Goal: Task Accomplishment & Management: Complete application form

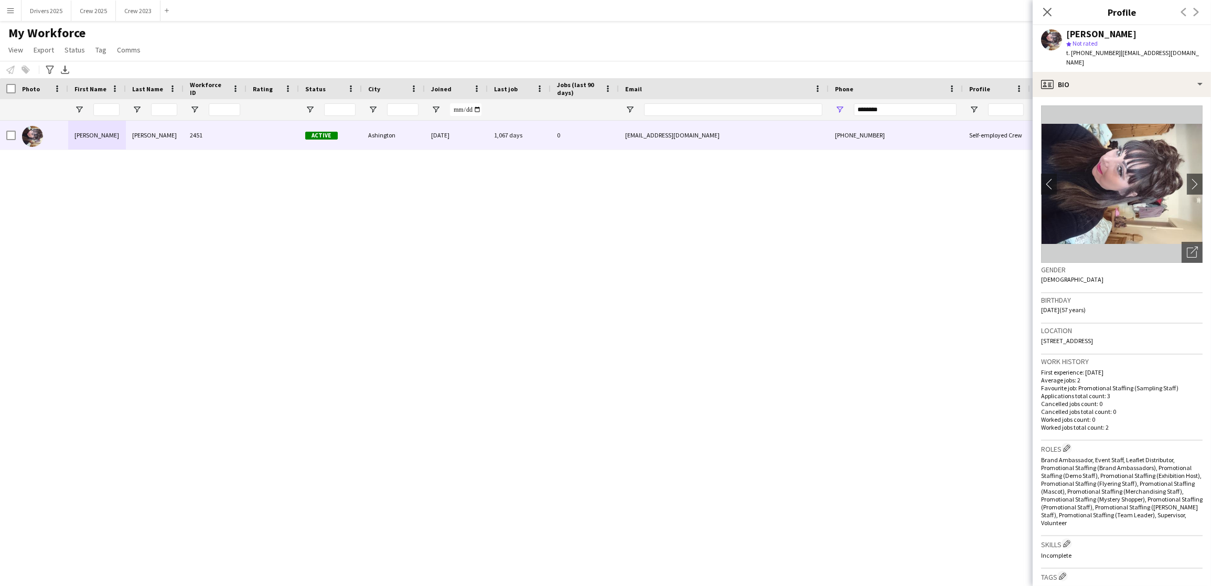
click at [512, 336] on div "[PERSON_NAME] 2451 Active [GEOGRAPHIC_DATA] [DATE] 1,067 days 0 [EMAIL_ADDRESS]…" at bounding box center [589, 344] width 1179 height 447
click at [46, 10] on button "Drivers 2025 Close" at bounding box center [47, 11] width 50 height 20
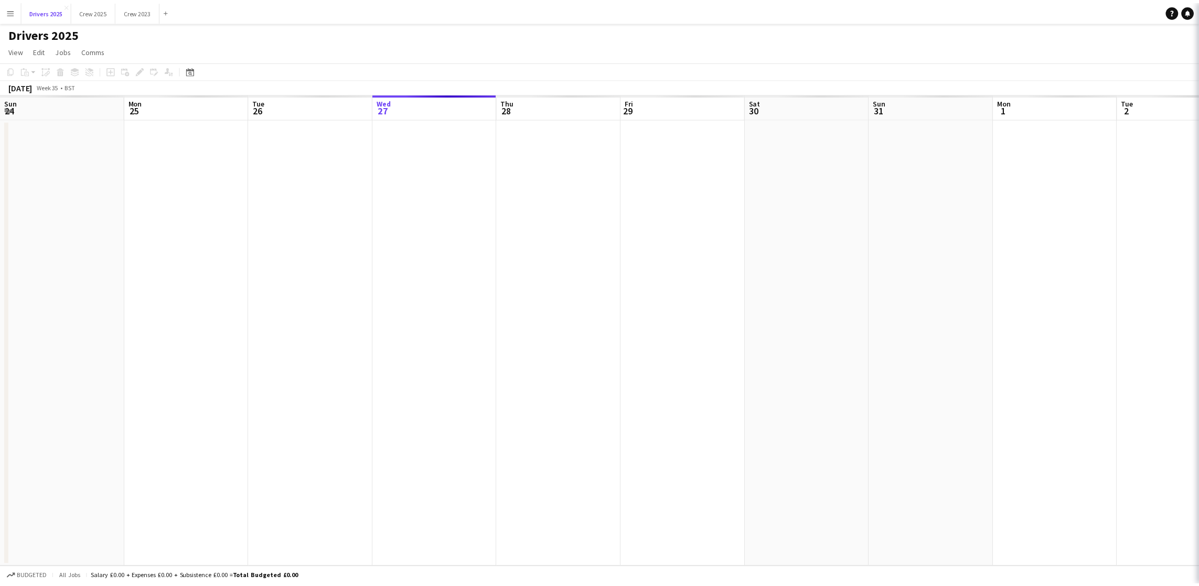
scroll to position [0, 250]
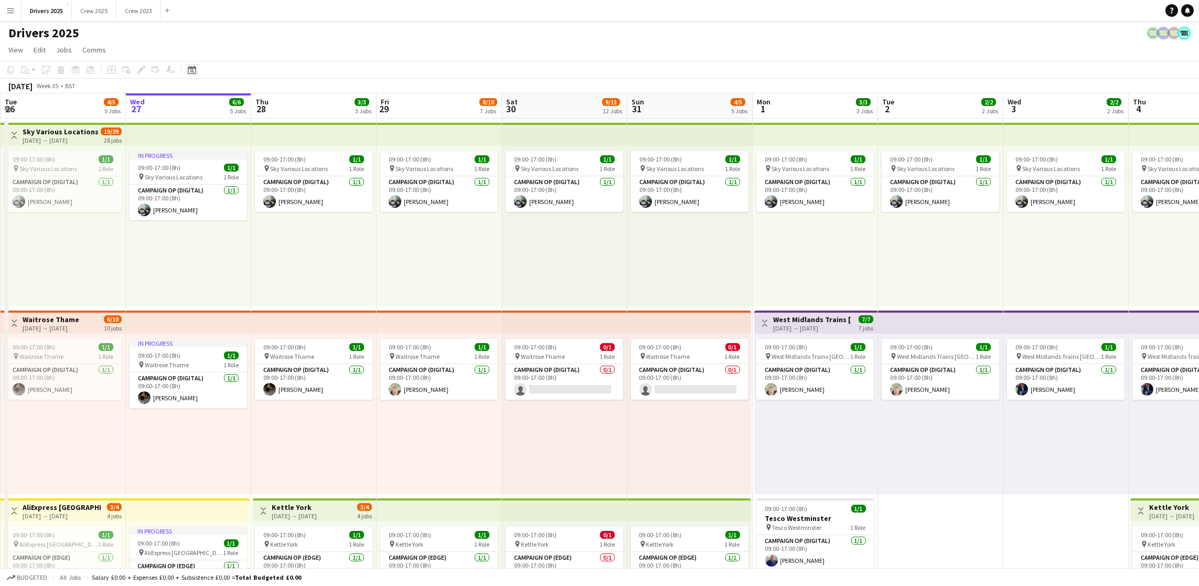
click at [191, 69] on icon at bounding box center [192, 71] width 4 height 4
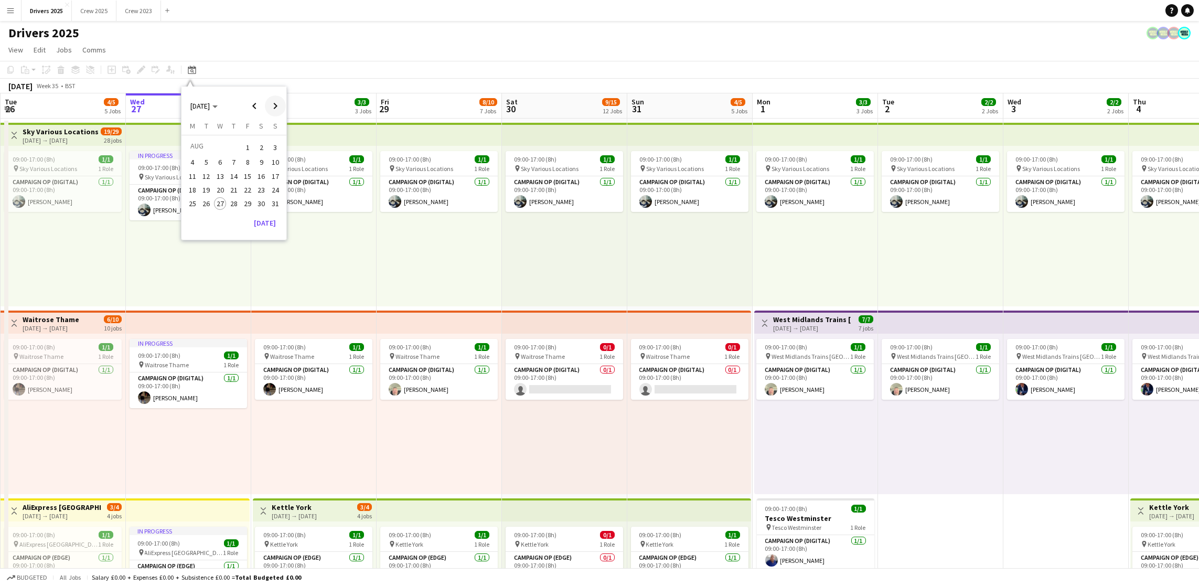
click at [277, 106] on span "Next month" at bounding box center [275, 105] width 21 height 21
click at [204, 162] on span "2" at bounding box center [206, 160] width 13 height 13
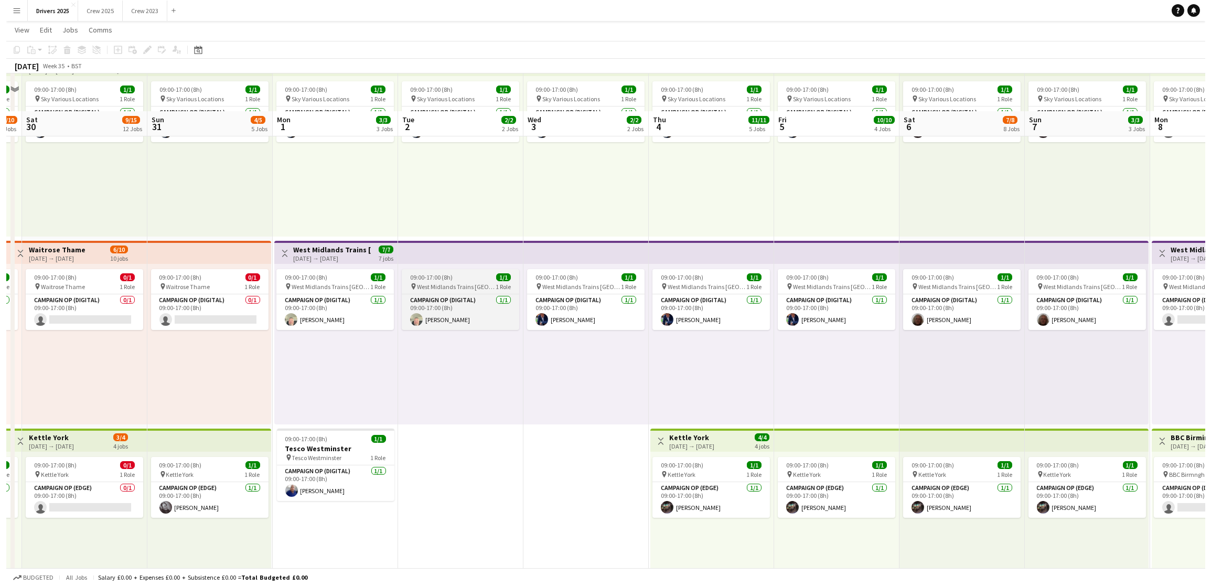
scroll to position [0, 0]
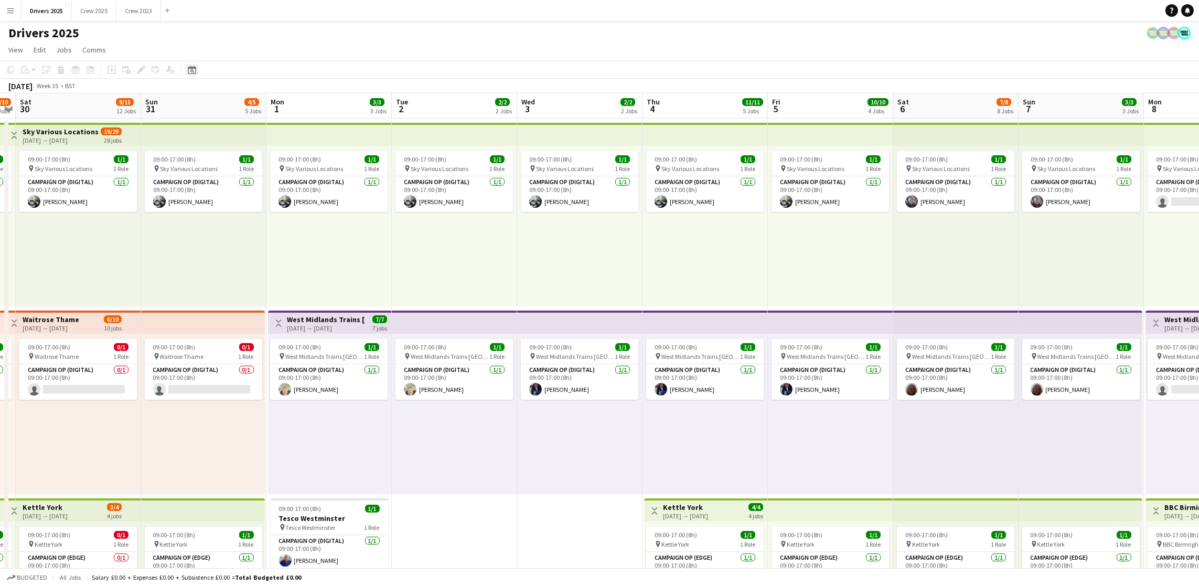
click at [191, 69] on icon "Date picker" at bounding box center [192, 70] width 8 height 8
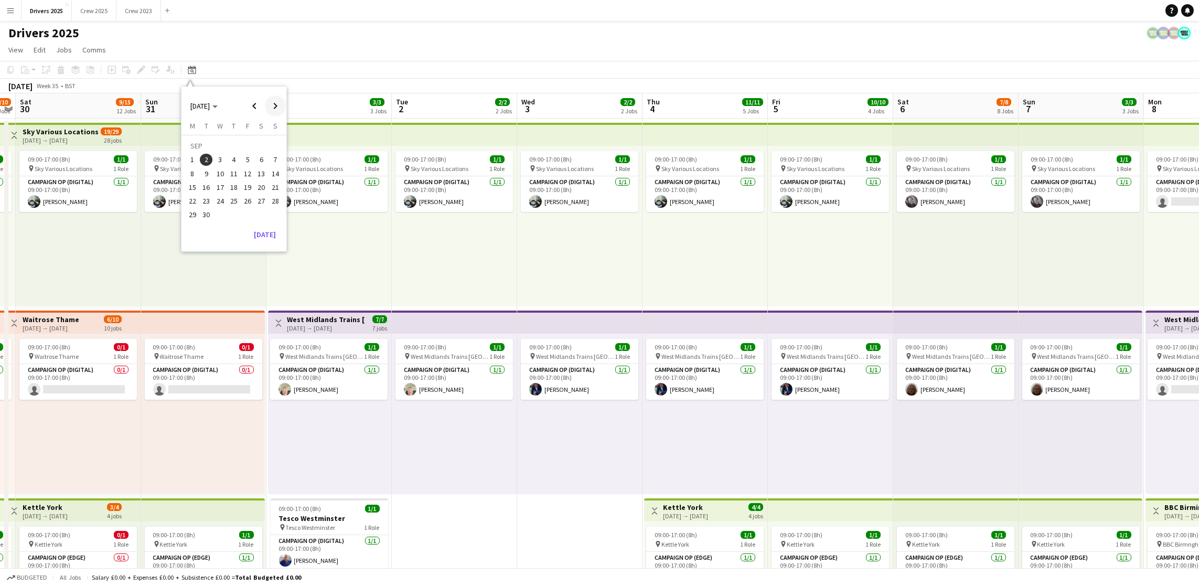
click at [273, 106] on span "Next month" at bounding box center [275, 105] width 21 height 21
click at [230, 164] on span "2" at bounding box center [234, 160] width 13 height 13
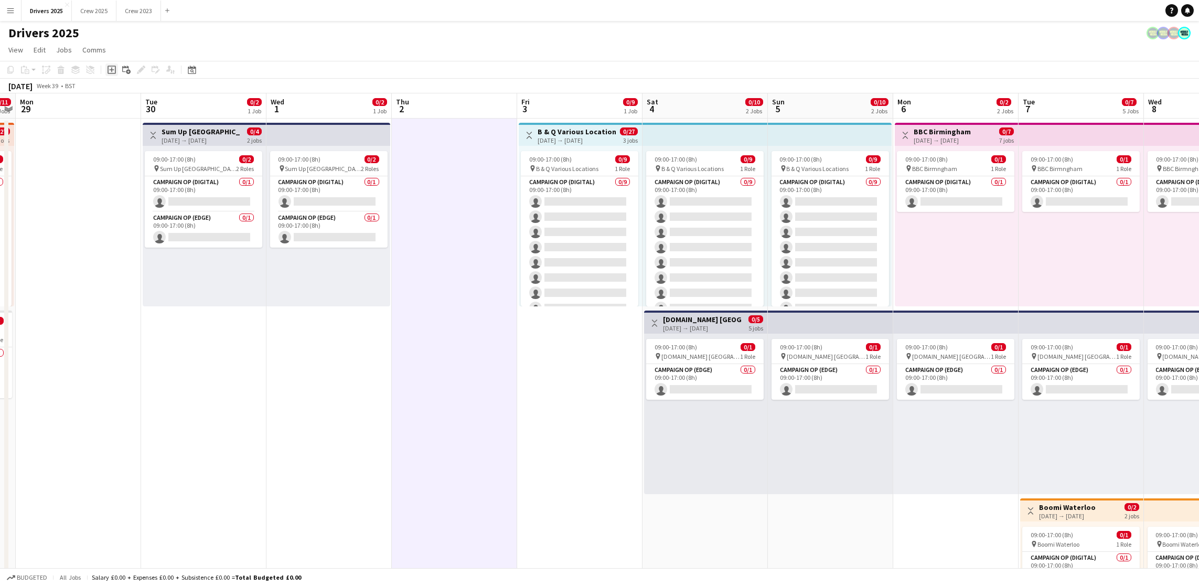
click at [111, 71] on icon "Add job" at bounding box center [112, 70] width 8 height 8
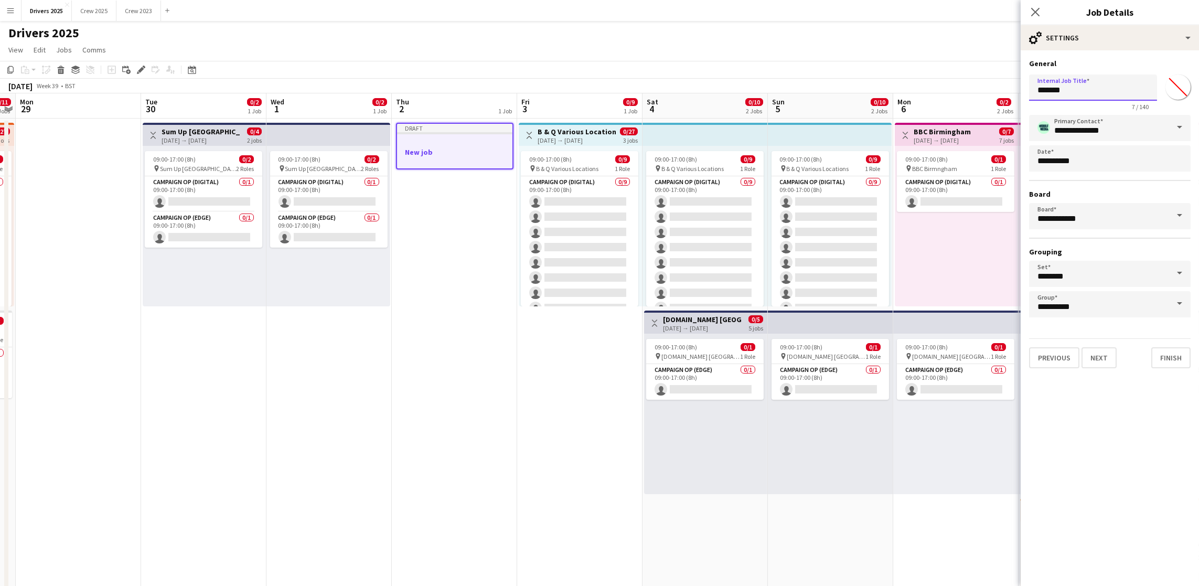
drag, startPoint x: 1100, startPoint y: 90, endPoint x: 827, endPoint y: 82, distance: 273.3
drag, startPoint x: 1148, startPoint y: 90, endPoint x: 991, endPoint y: 79, distance: 157.2
type input "**********"
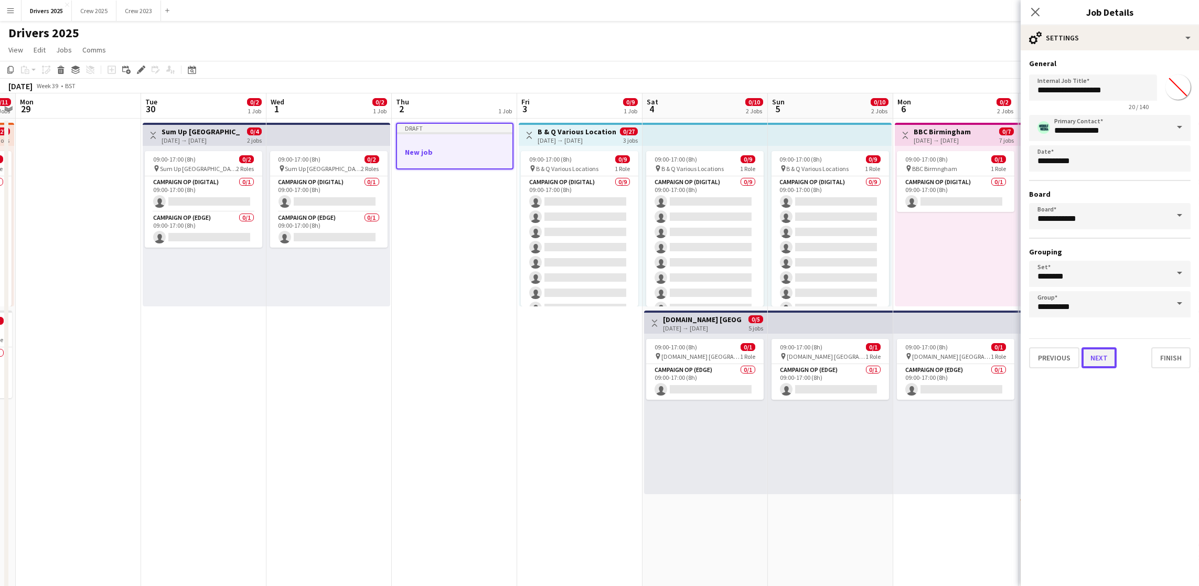
click at [1105, 356] on button "Next" at bounding box center [1098, 357] width 35 height 21
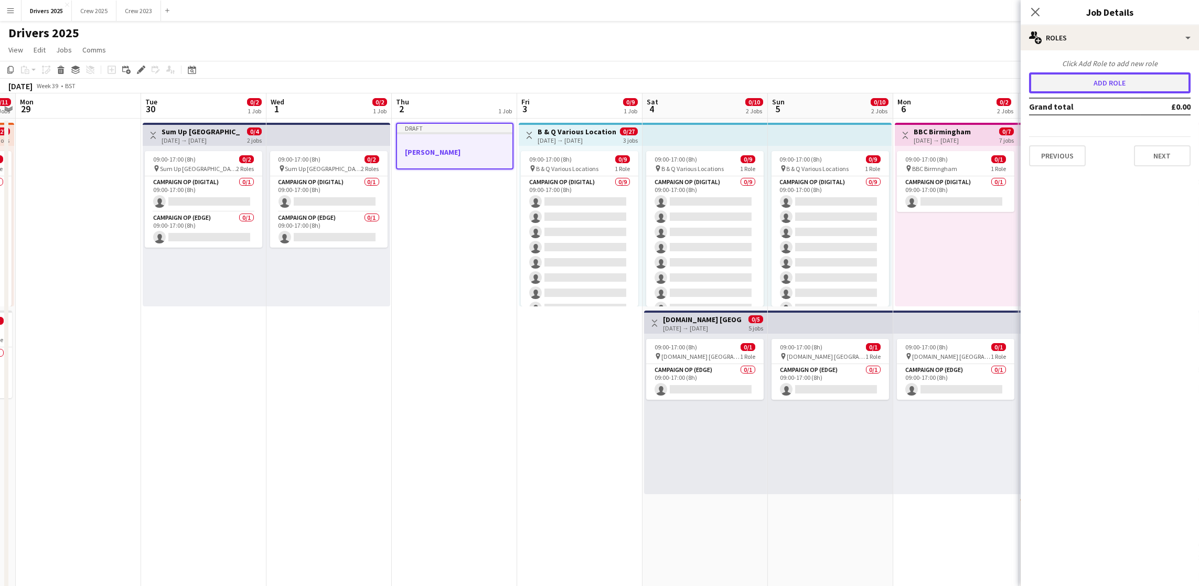
click at [1139, 84] on button "Add role" at bounding box center [1110, 82] width 162 height 21
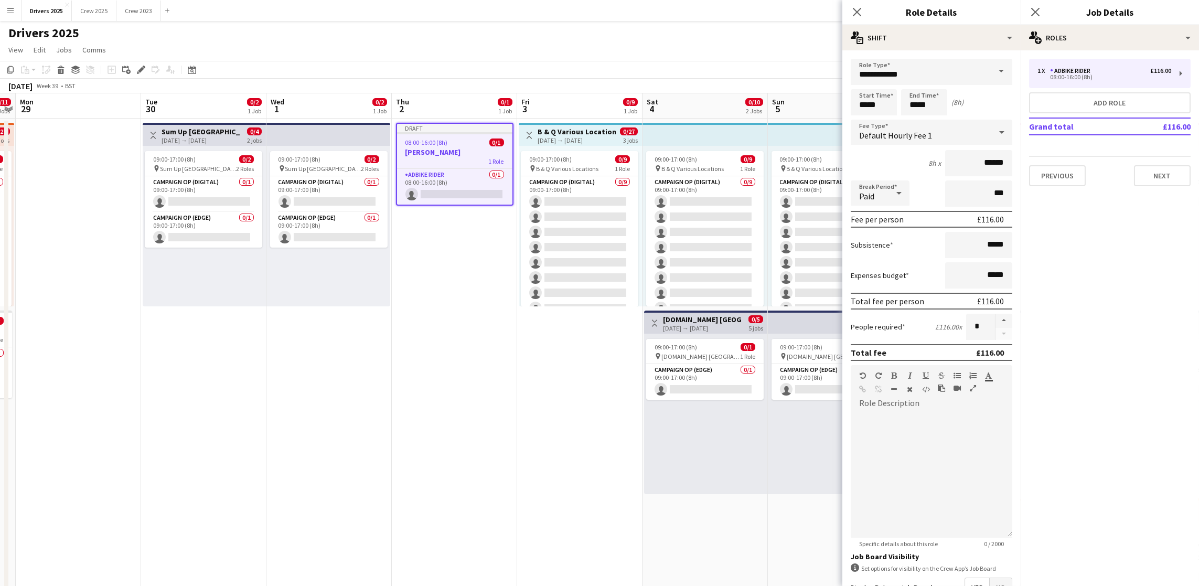
click at [990, 76] on span at bounding box center [1001, 71] width 22 height 25
click at [939, 197] on span "Campaign Op (Digital)" at bounding box center [925, 202] width 133 height 10
type input "**********"
type input "*****"
drag, startPoint x: 886, startPoint y: 108, endPoint x: 801, endPoint y: 106, distance: 85.0
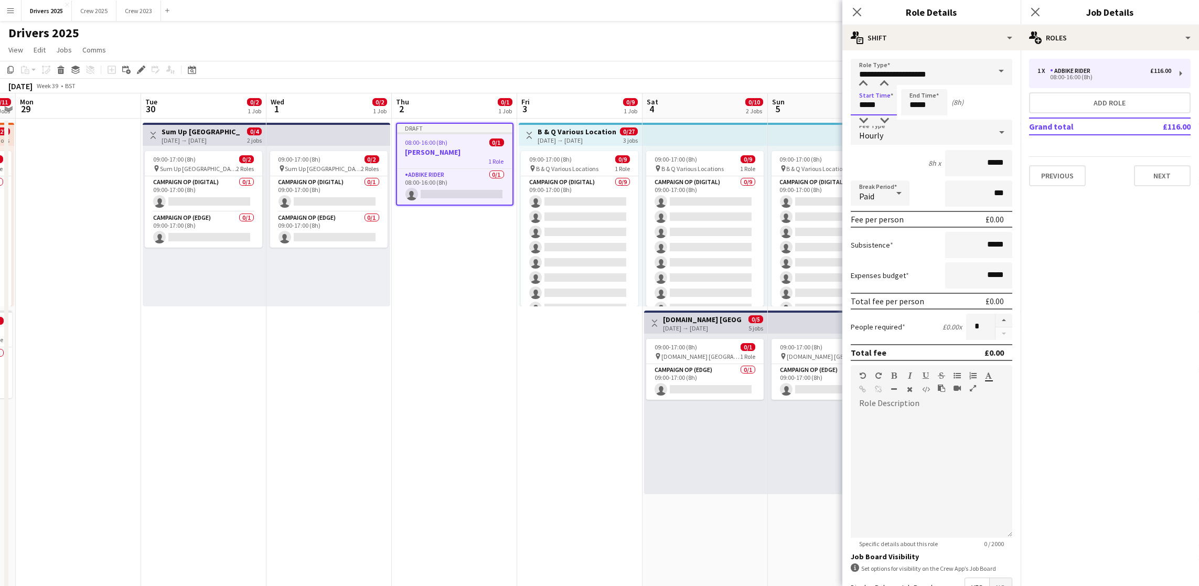
type input "*****"
click at [908, 128] on div "Hourly" at bounding box center [921, 132] width 141 height 25
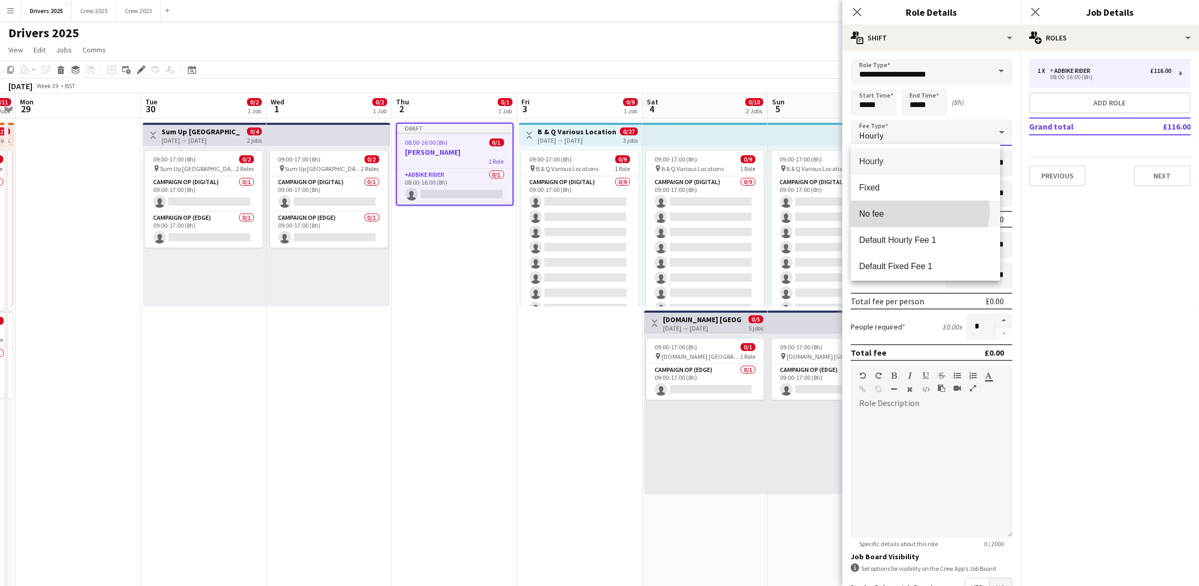
click at [912, 210] on span "No fee" at bounding box center [925, 214] width 133 height 10
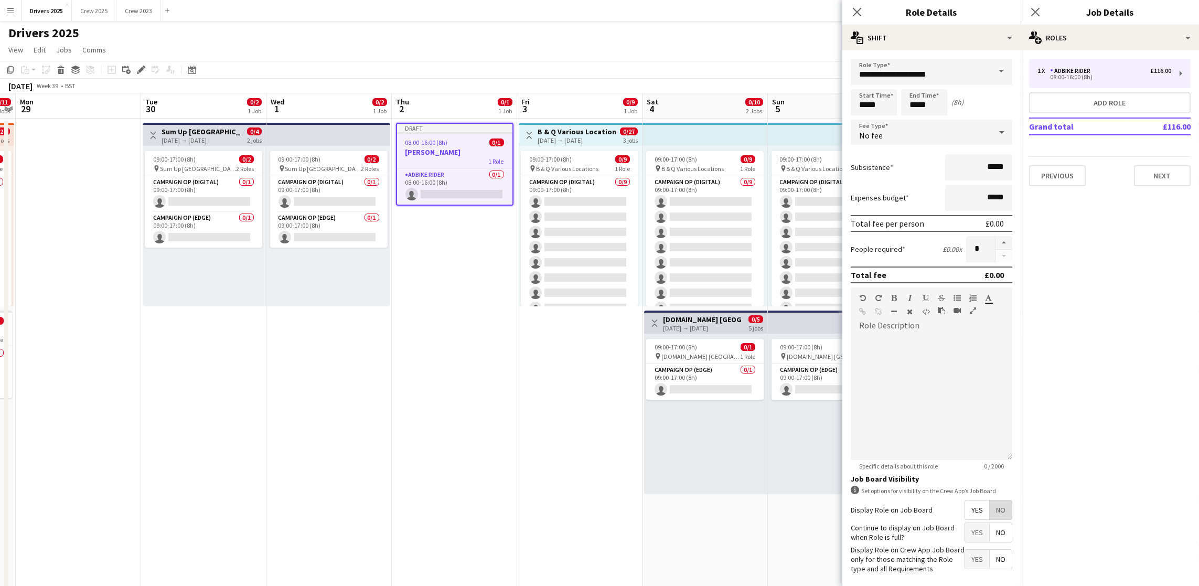
click at [990, 519] on span "No" at bounding box center [1001, 509] width 22 height 19
click at [1173, 180] on button "Next" at bounding box center [1162, 175] width 57 height 21
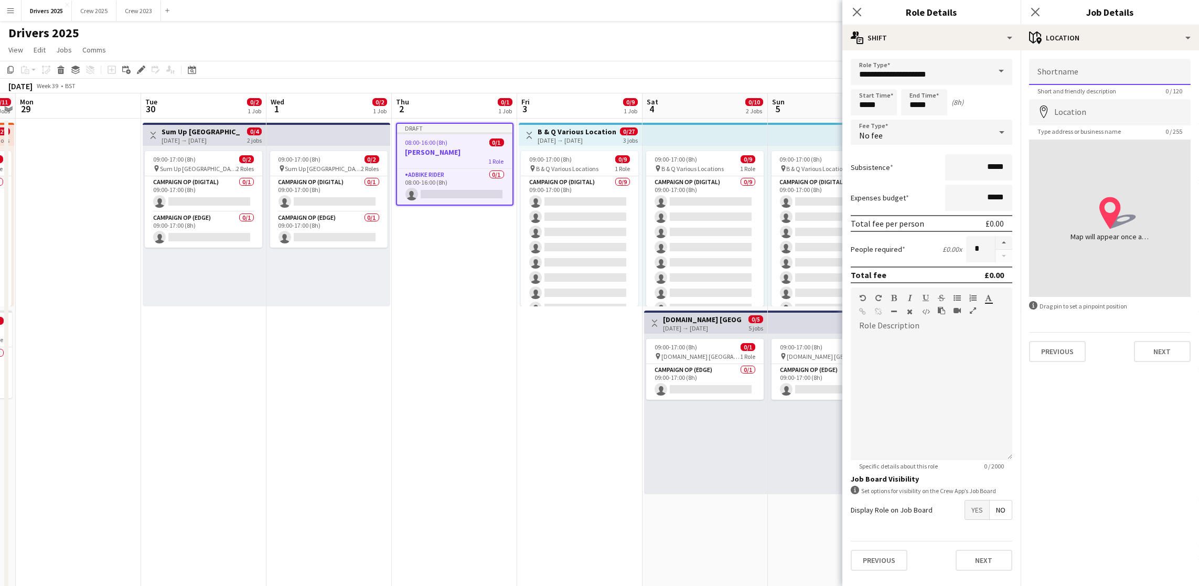
click at [1091, 69] on input "Shortname" at bounding box center [1110, 72] width 162 height 26
paste input "**********"
type input "**********"
click at [1087, 115] on input "Location" at bounding box center [1110, 112] width 162 height 26
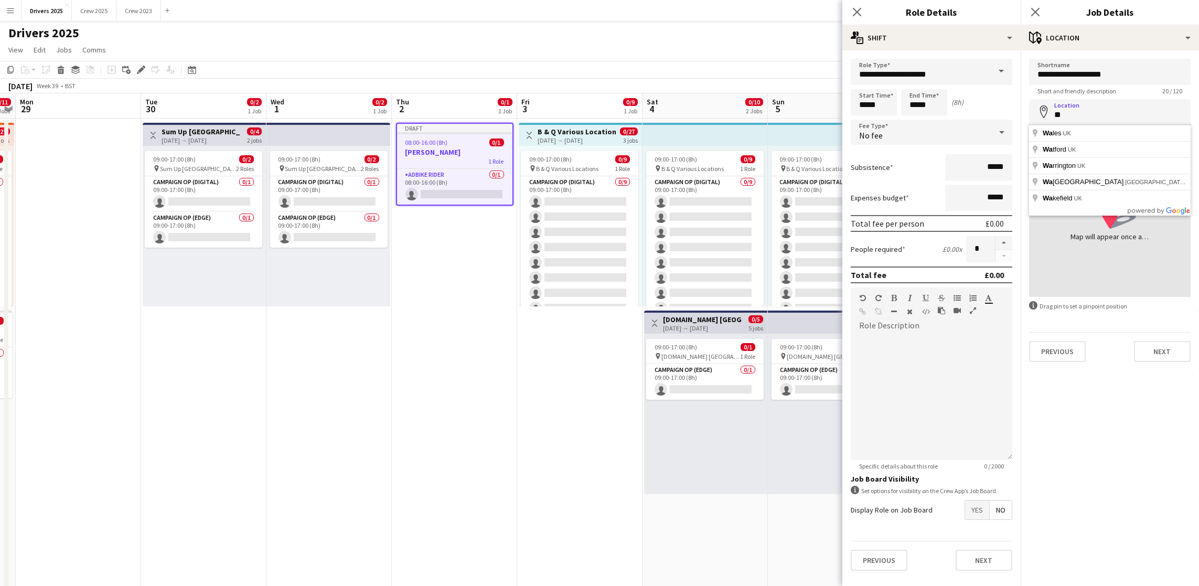
type input "*"
paste input "**********"
drag, startPoint x: 1087, startPoint y: 115, endPoint x: 972, endPoint y: 118, distance: 114.9
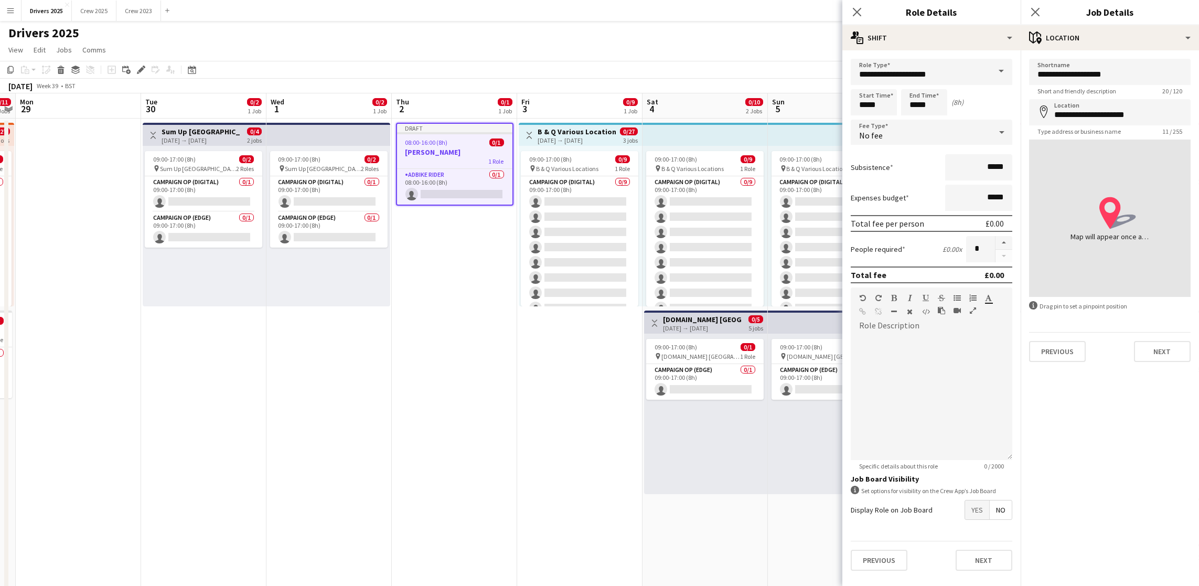
type input "**********"
click at [1150, 353] on button "Next" at bounding box center [1162, 351] width 57 height 21
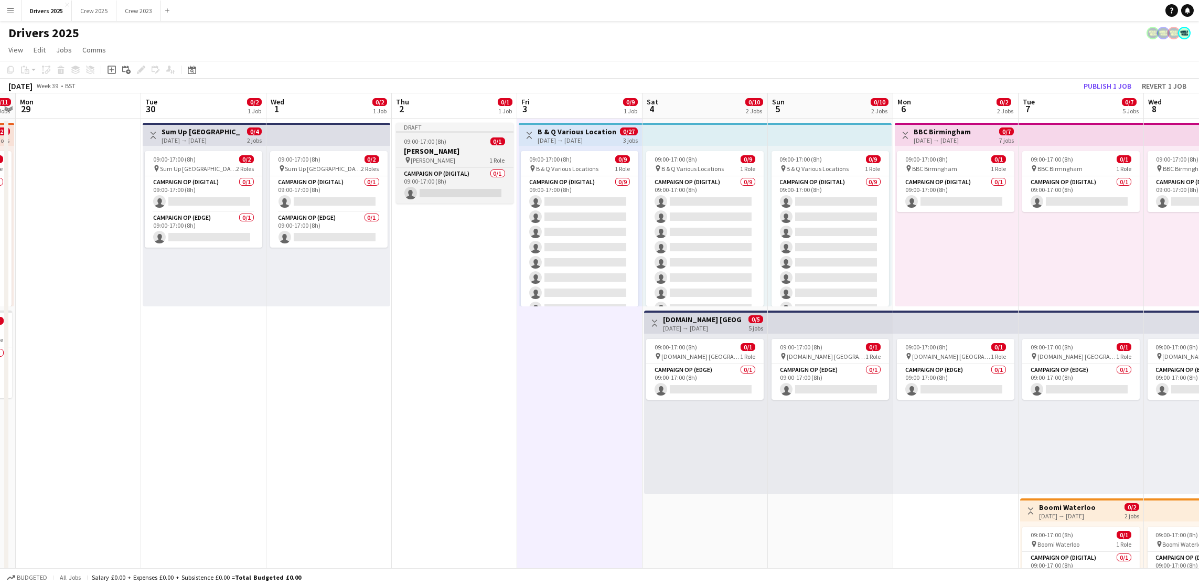
click at [430, 149] on h3 "[PERSON_NAME]" at bounding box center [454, 150] width 117 height 9
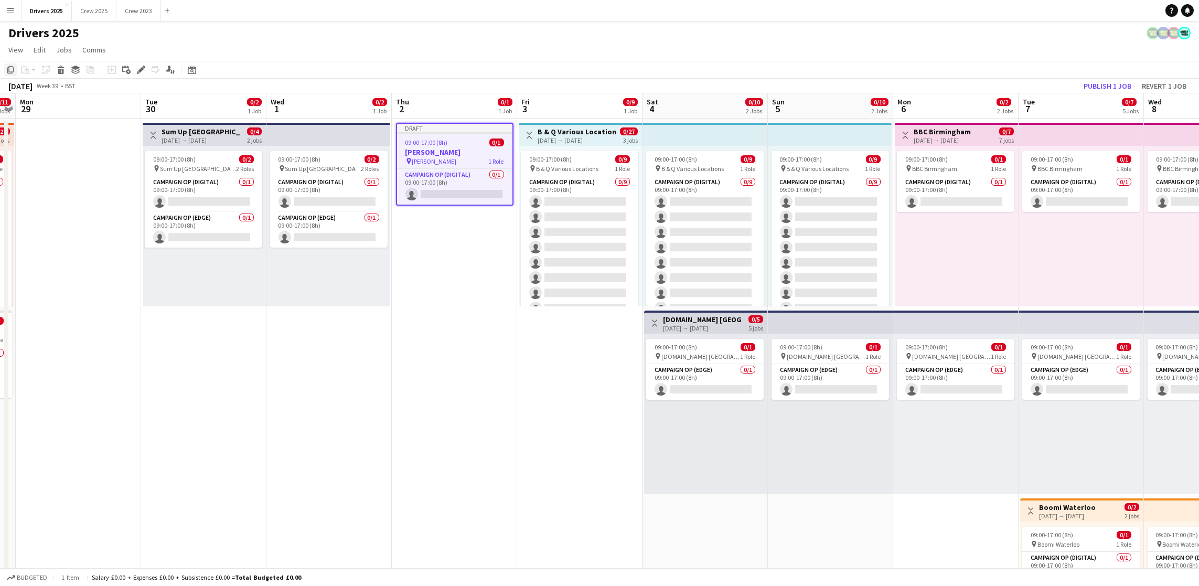
click at [8, 70] on icon "Copy" at bounding box center [10, 70] width 8 height 8
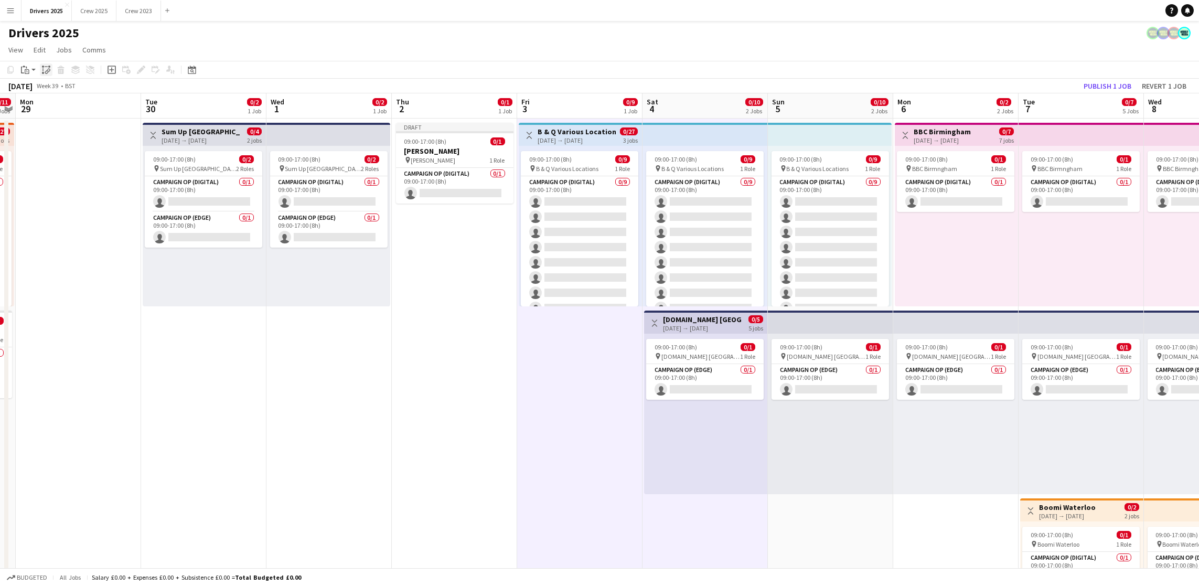
click at [45, 72] on icon "Paste linked Job" at bounding box center [46, 70] width 8 height 8
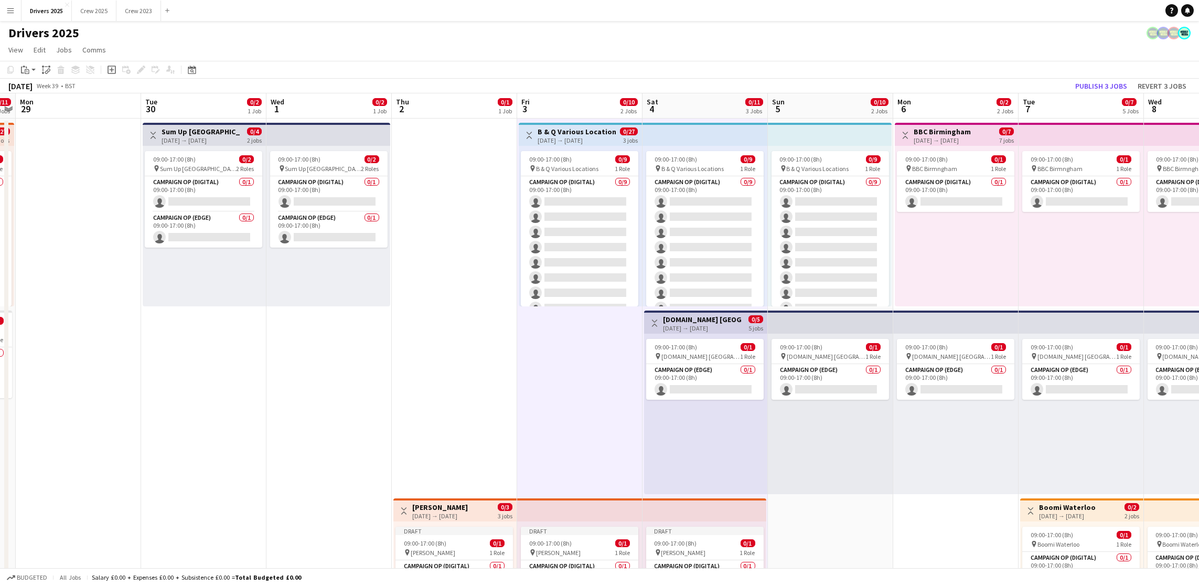
click at [1107, 79] on div "[DATE] Week 39 • BST Publish 3 jobs Revert 3 jobs" at bounding box center [599, 86] width 1199 height 15
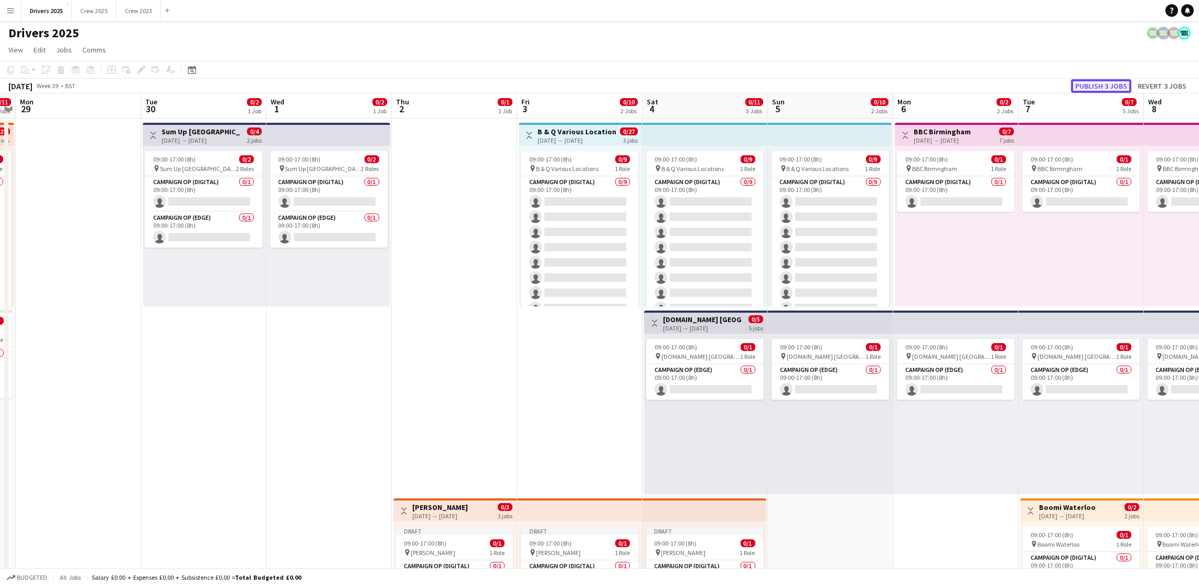
click at [1114, 83] on button "Publish 3 jobs" at bounding box center [1101, 86] width 60 height 14
click at [106, 16] on button "Crew 2025 Close" at bounding box center [94, 11] width 45 height 20
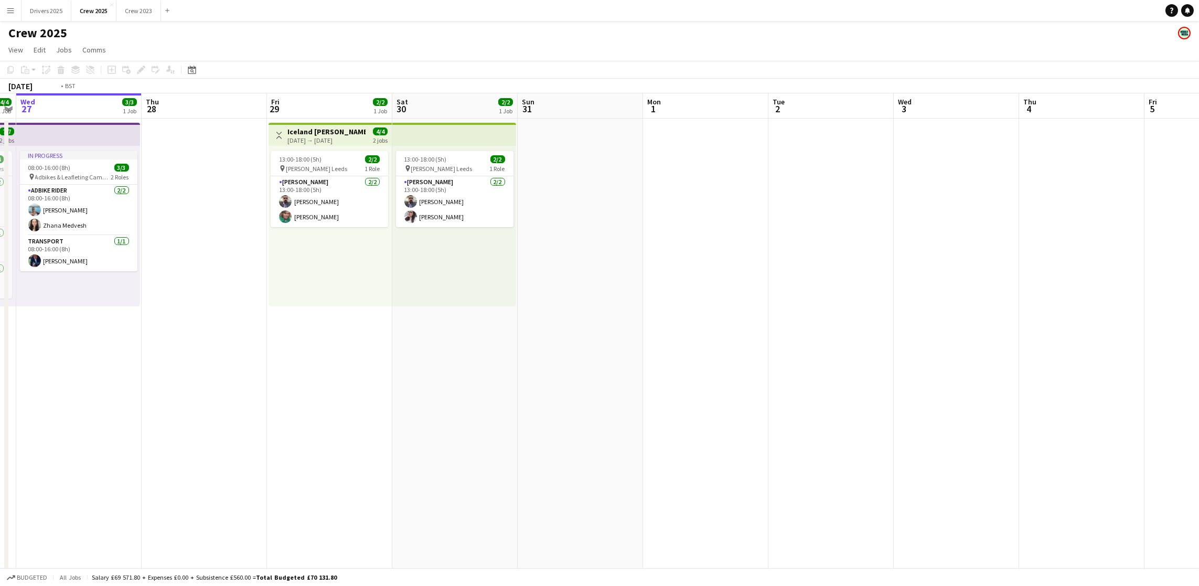
scroll to position [0, 336]
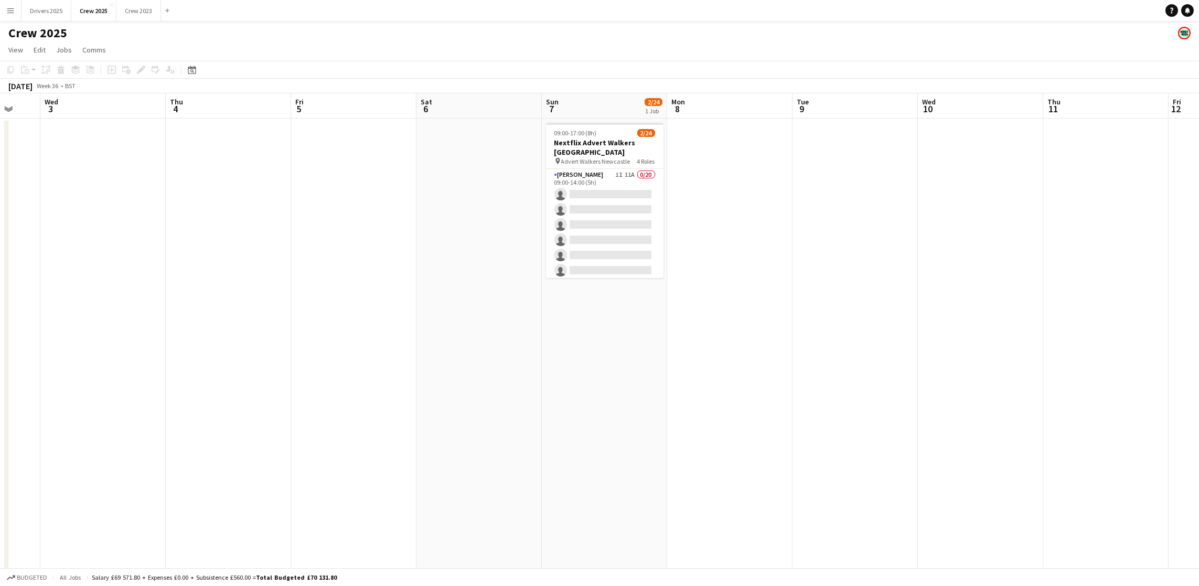
drag, startPoint x: 963, startPoint y: 313, endPoint x: 0, endPoint y: 299, distance: 962.9
click at [0, 299] on app-calendar-viewport "Sun 31 Mon 1 Tue 2 Wed 3 Thu 4 Fri 5 Sat 6 Sun 7 2/24 1 Job Mon 8 Tue 9 Wed 10 …" at bounding box center [599, 436] width 1199 height 687
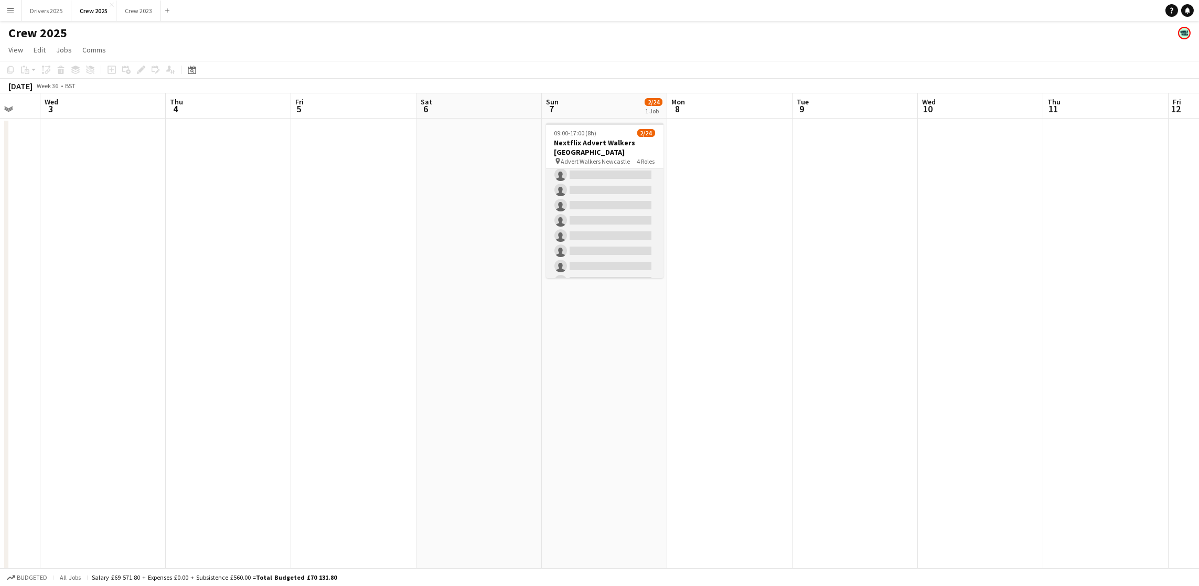
scroll to position [0, 0]
